Goal: Navigation & Orientation: Find specific page/section

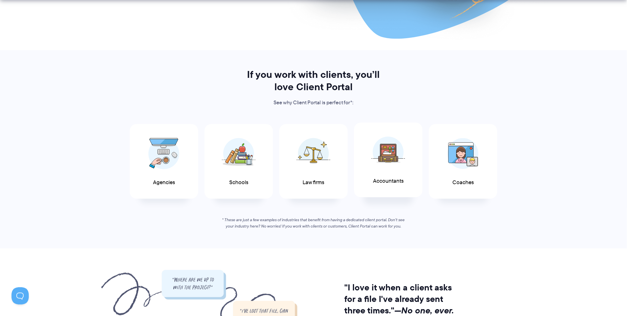
click at [400, 164] on img at bounding box center [388, 152] width 34 height 31
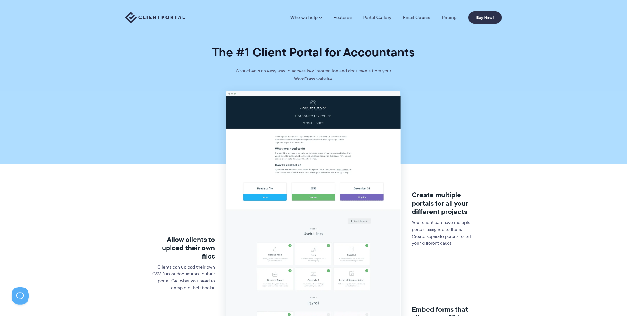
click at [344, 18] on link "Features" at bounding box center [343, 18] width 18 height 6
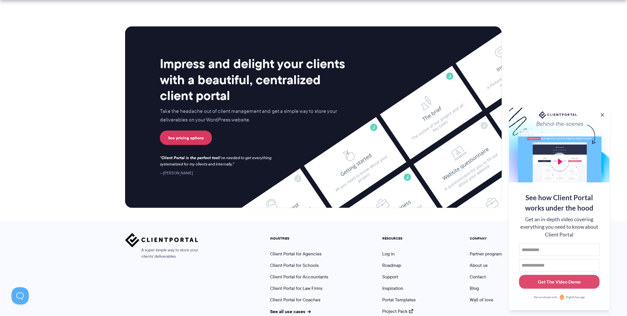
scroll to position [1460, 0]
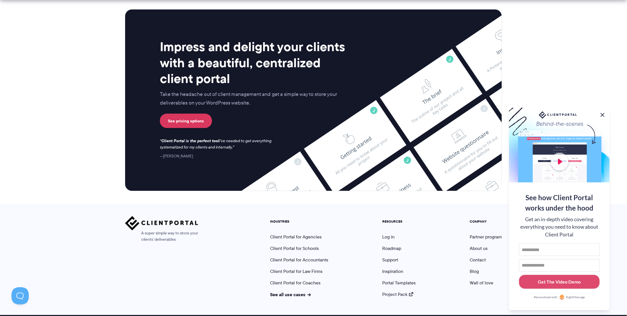
click at [602, 114] on button at bounding box center [602, 115] width 7 height 7
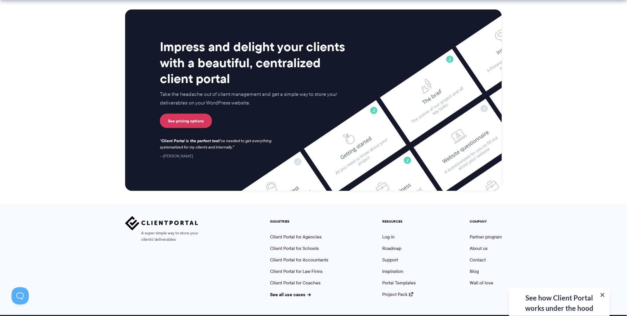
click at [604, 296] on button at bounding box center [602, 295] width 7 height 7
click at [395, 269] on link "Inspiration" at bounding box center [392, 272] width 21 height 7
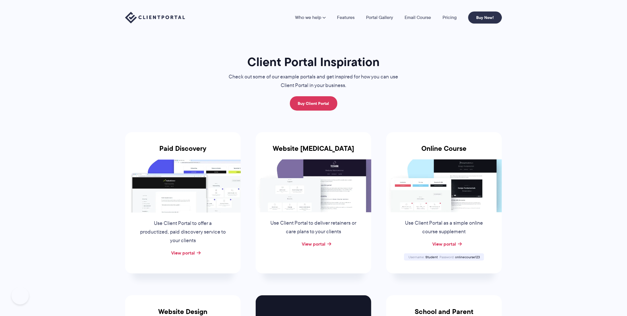
click at [328, 165] on img at bounding box center [314, 186] width 116 height 53
click at [320, 245] on link "View portal" at bounding box center [314, 244] width 24 height 7
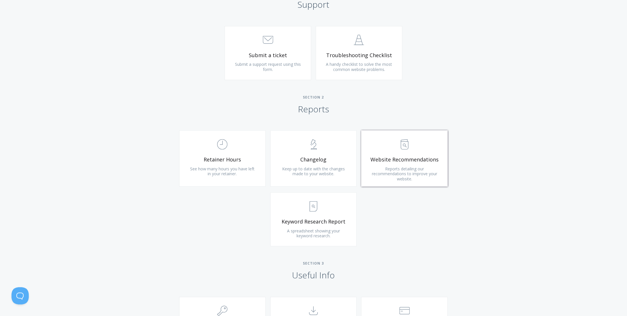
scroll to position [288, 0]
click at [215, 153] on span ".st0{fill:none;stroke:#000000;stroke-width:2;stroke-miterlimit:10;} Untitled-18" at bounding box center [222, 146] width 69 height 18
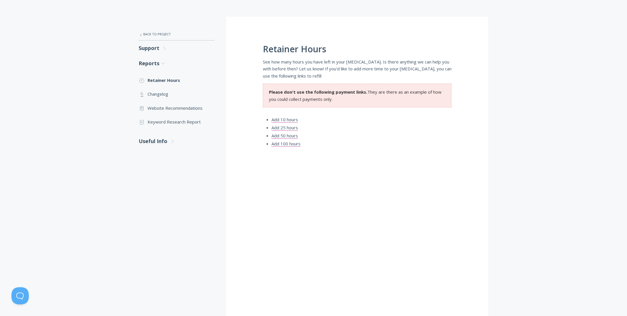
scroll to position [58, 0]
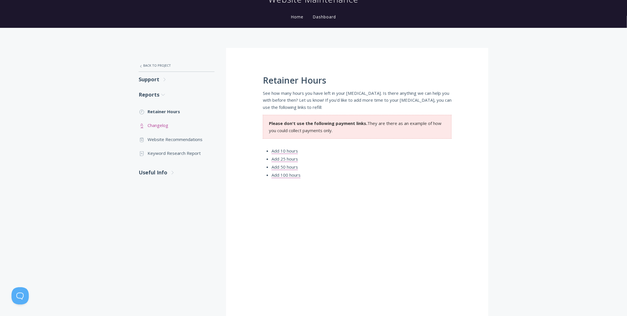
click at [159, 126] on link ".st0{fill:none;stroke:#000000;stroke-width:2;stroke-miterlimit:10;} Untitled-25…" at bounding box center [177, 125] width 76 height 14
